Goal: Navigation & Orientation: Find specific page/section

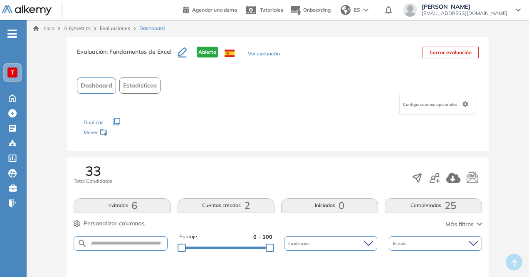
click at [17, 72] on div "T" at bounding box center [12, 72] width 17 height 17
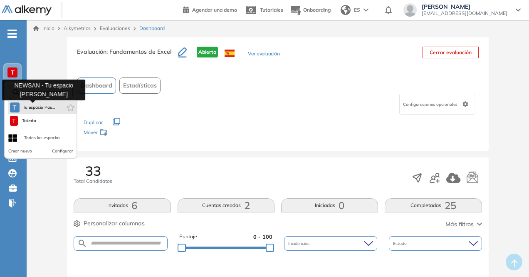
click at [38, 111] on button "T Tu espacio Pau..." at bounding box center [32, 107] width 45 height 10
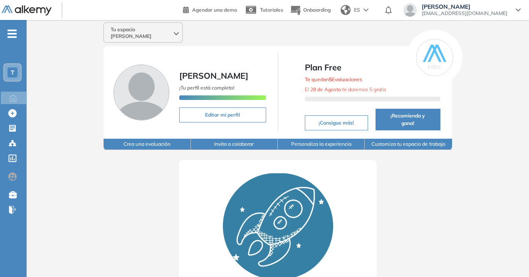
scroll to position [1, 0]
click at [16, 73] on div "T" at bounding box center [12, 72] width 10 height 10
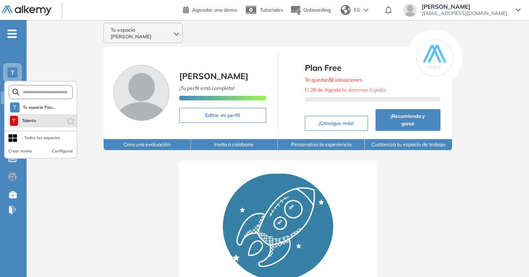
click at [38, 125] on li "T Talento" at bounding box center [42, 120] width 68 height 13
click at [39, 120] on li "T Talento" at bounding box center [42, 120] width 68 height 13
click at [55, 125] on li "T Talento" at bounding box center [42, 120] width 68 height 13
click at [55, 122] on li "T Talento" at bounding box center [42, 120] width 68 height 13
click at [20, 122] on button "T Talento" at bounding box center [23, 121] width 27 height 10
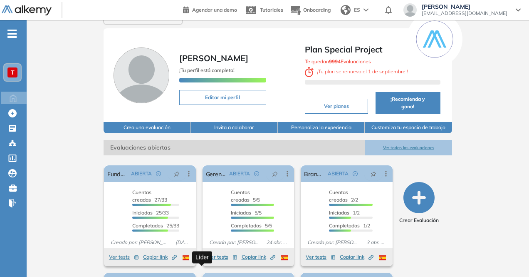
scroll to position [0, 0]
